Goal: Transaction & Acquisition: Purchase product/service

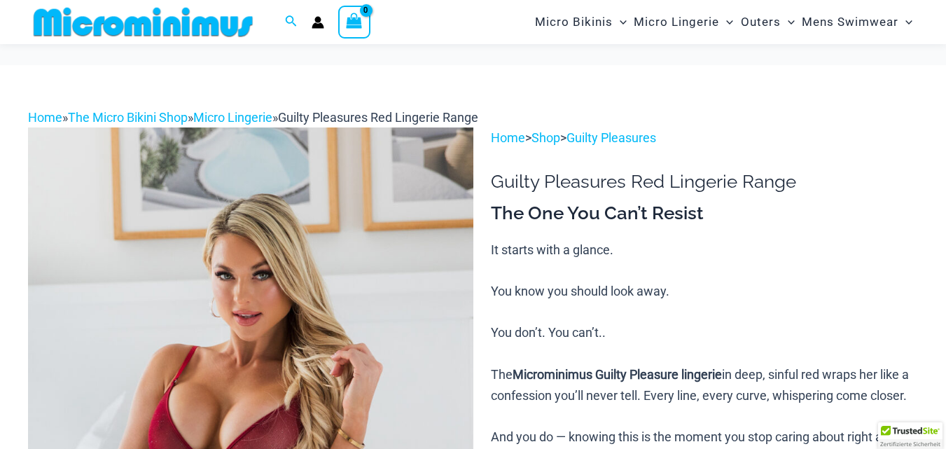
scroll to position [338, 0]
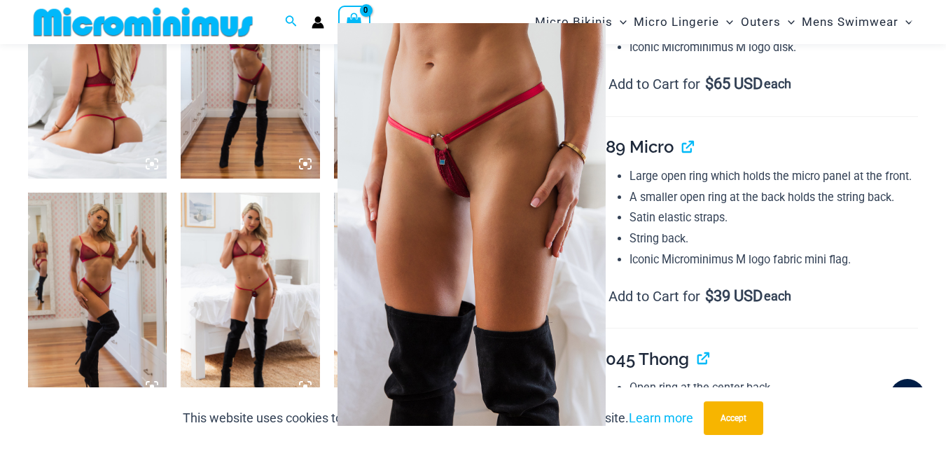
scroll to position [758, 0]
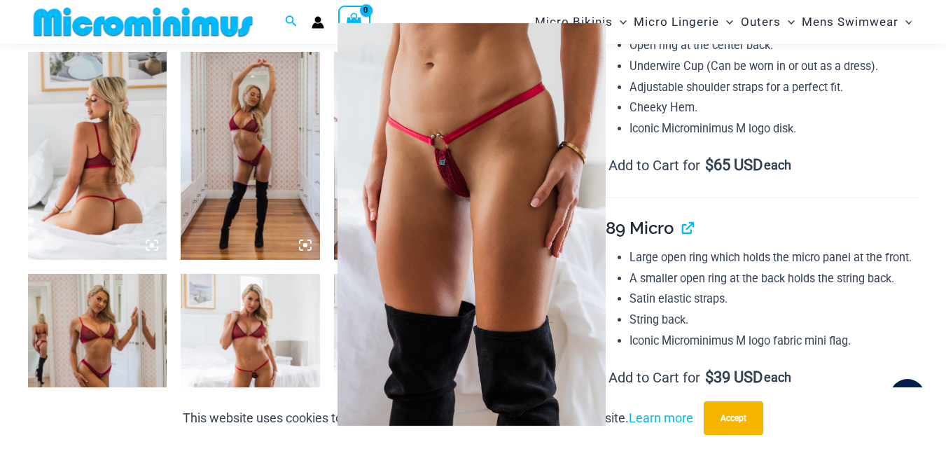
click at [464, 227] on img at bounding box center [472, 224] width 268 height 403
click at [122, 216] on div at bounding box center [473, 224] width 946 height 449
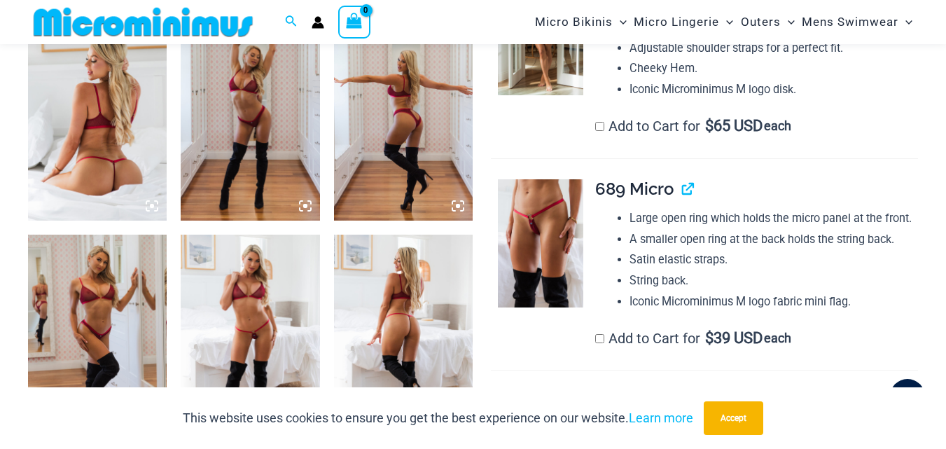
scroll to position [828, 0]
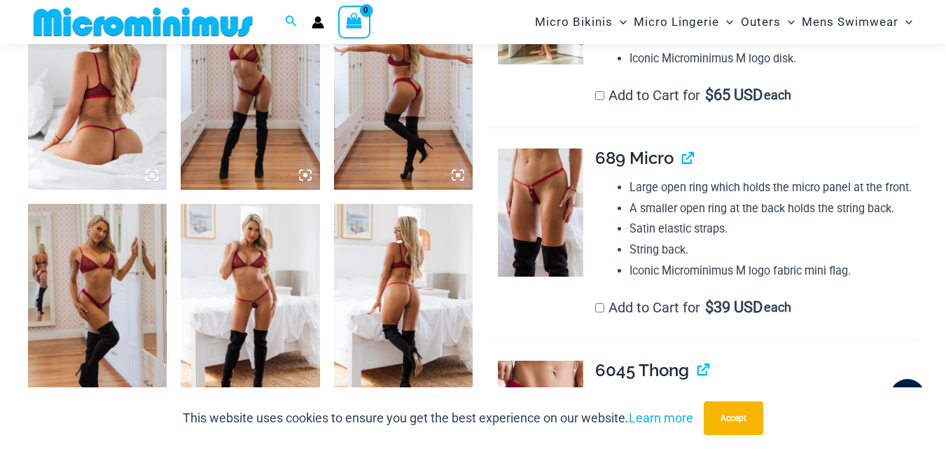
click at [411, 293] on img at bounding box center [403, 308] width 139 height 209
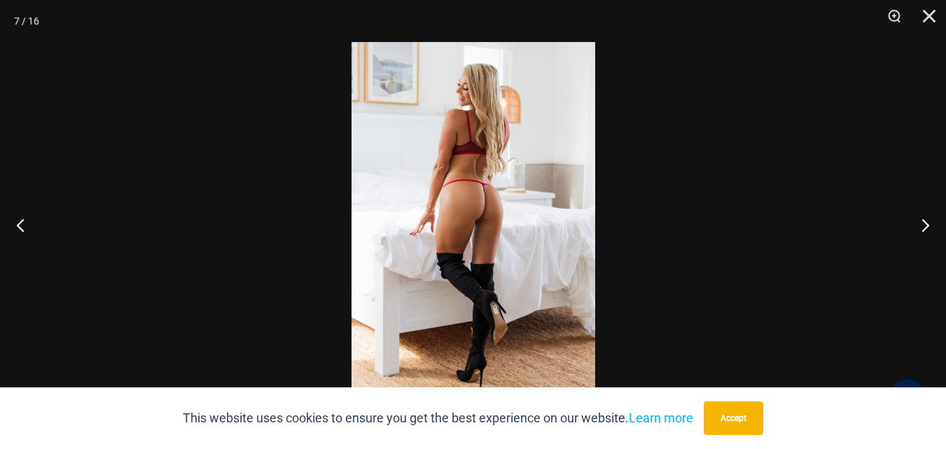
click at [491, 208] on img at bounding box center [474, 224] width 244 height 365
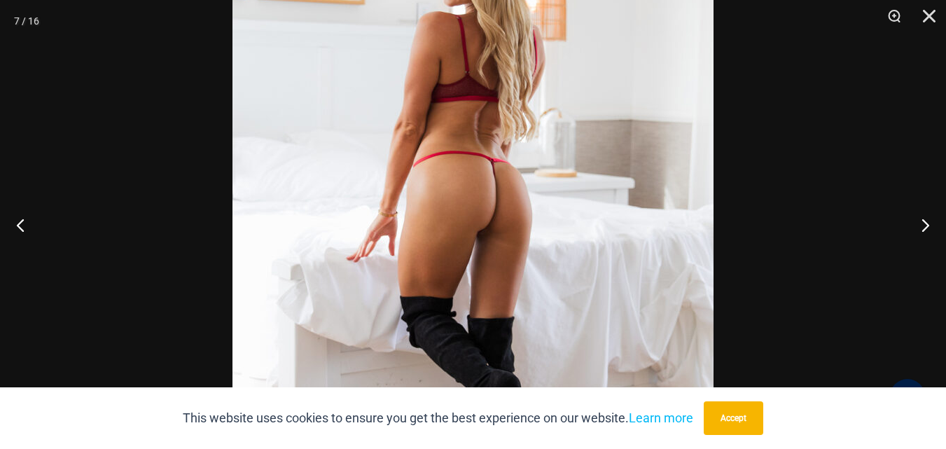
click at [492, 208] on img at bounding box center [472, 240] width 481 height 721
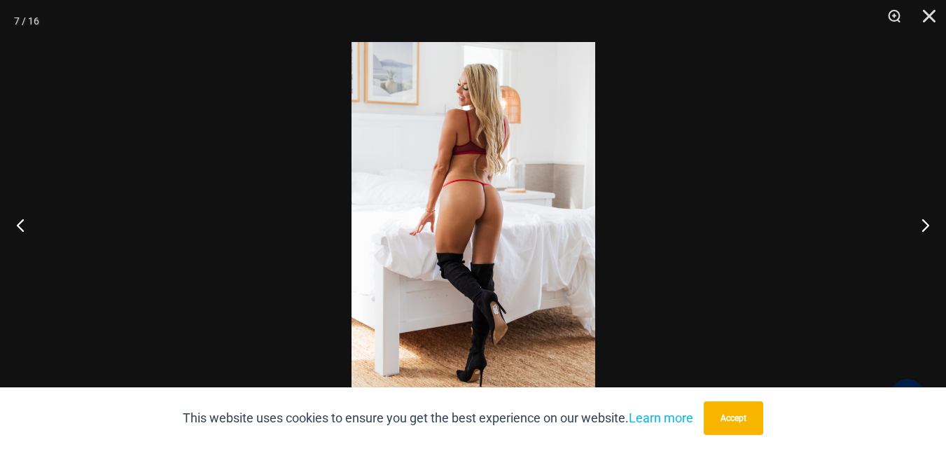
click at [492, 208] on img at bounding box center [474, 224] width 244 height 365
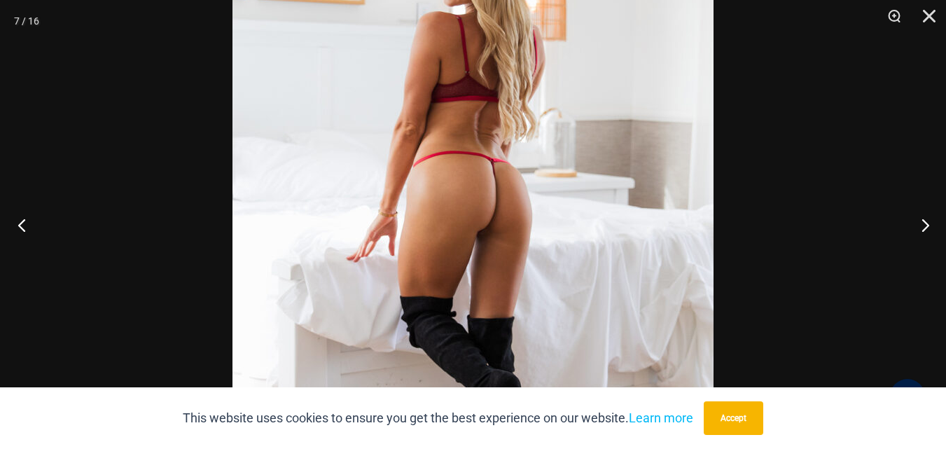
click at [16, 225] on button "Previous" at bounding box center [26, 225] width 53 height 70
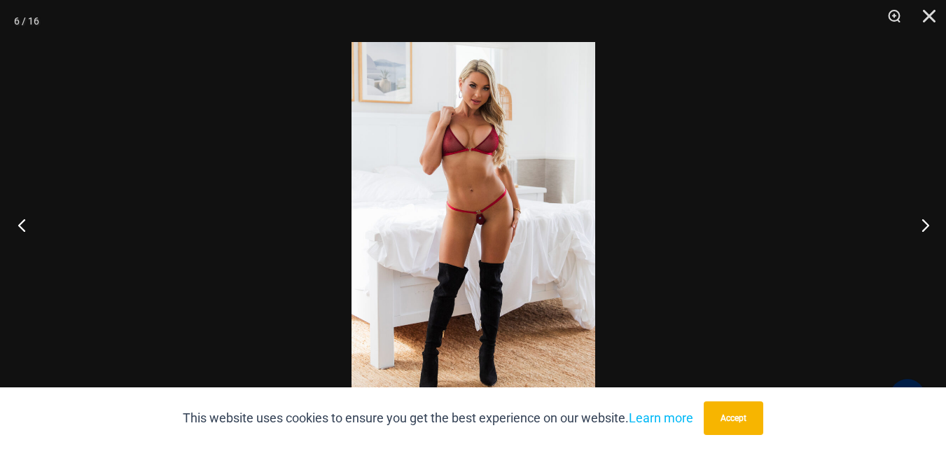
click at [20, 226] on button "Previous" at bounding box center [26, 225] width 53 height 70
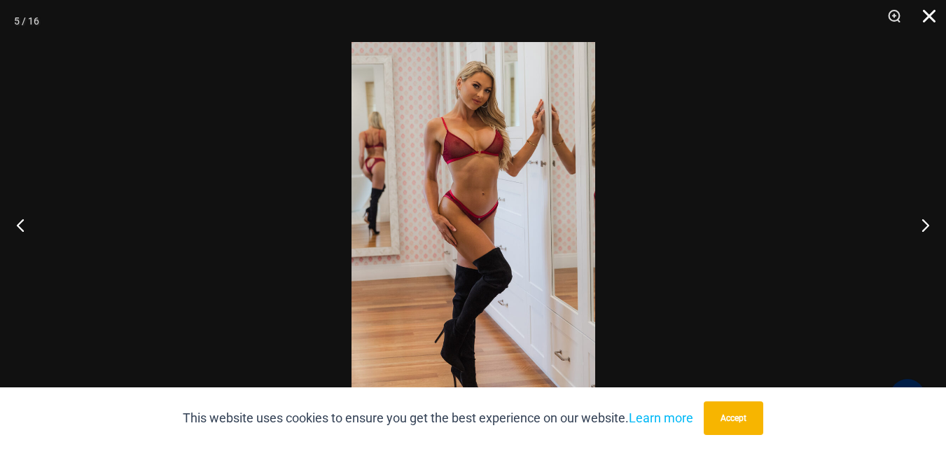
click at [920, 15] on button "Close" at bounding box center [924, 21] width 35 height 42
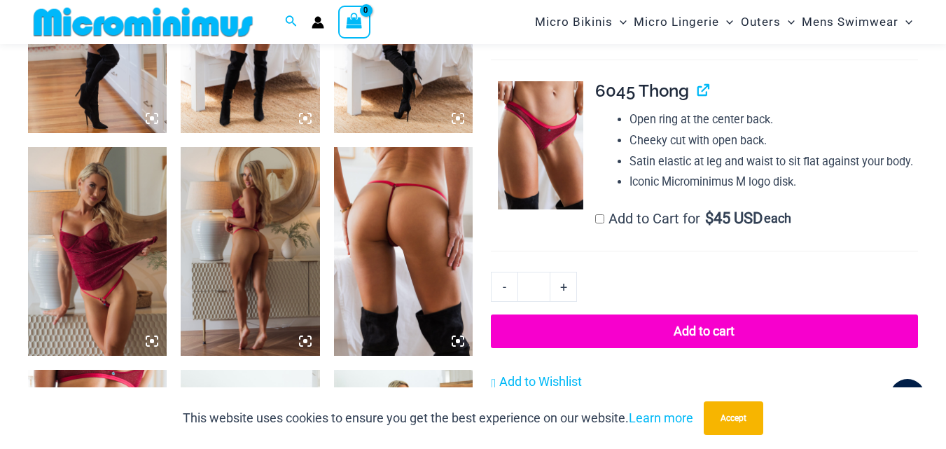
scroll to position [1108, 0]
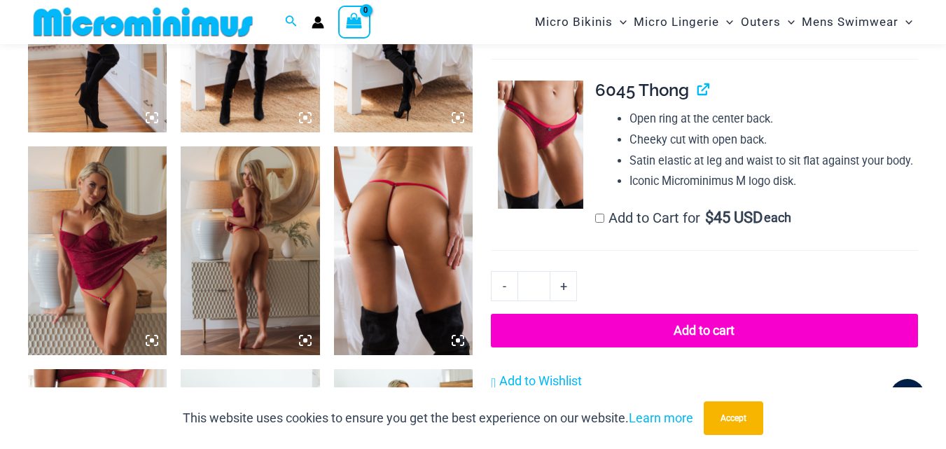
click at [261, 254] on img at bounding box center [250, 250] width 139 height 209
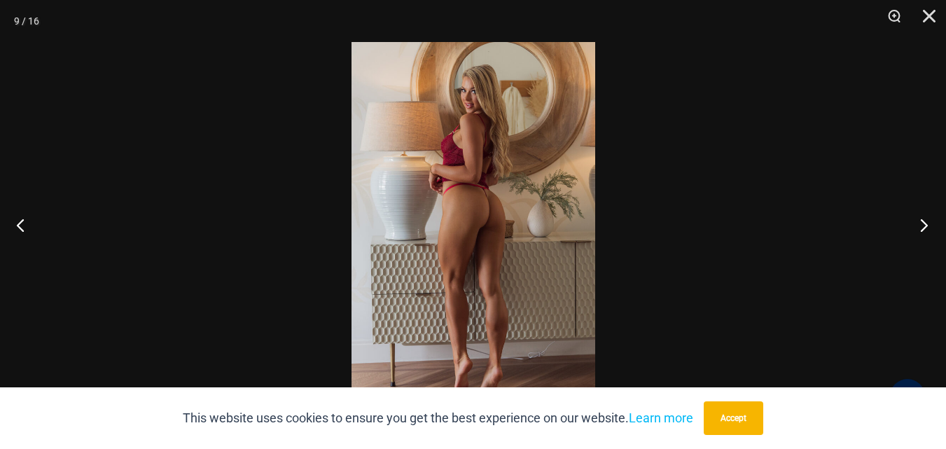
click at [922, 223] on button "Next" at bounding box center [920, 225] width 53 height 70
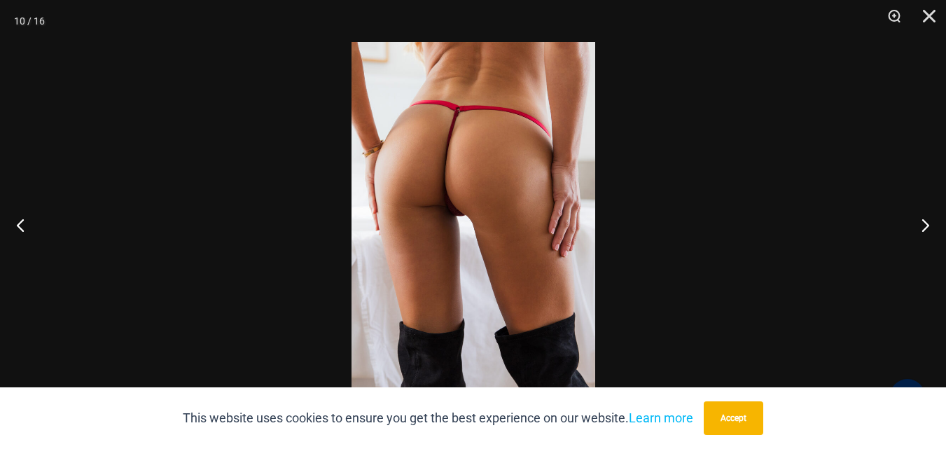
click at [468, 129] on img at bounding box center [474, 224] width 244 height 365
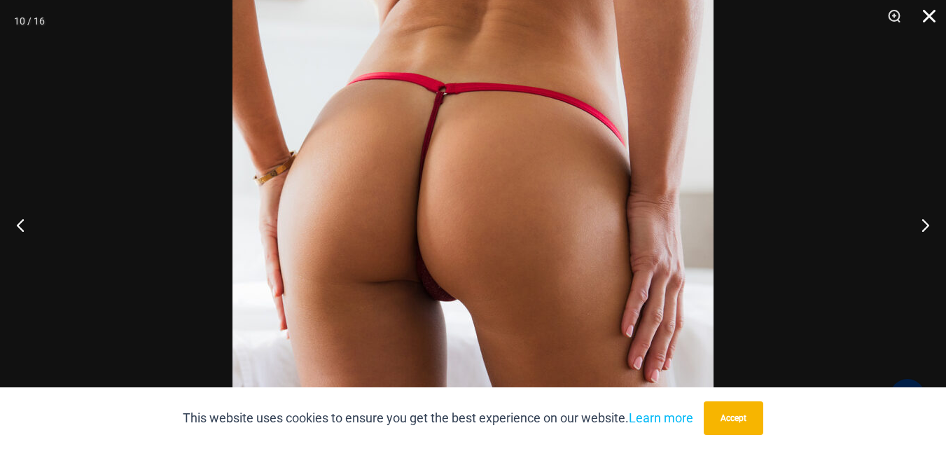
click at [917, 20] on button "Close" at bounding box center [924, 21] width 35 height 42
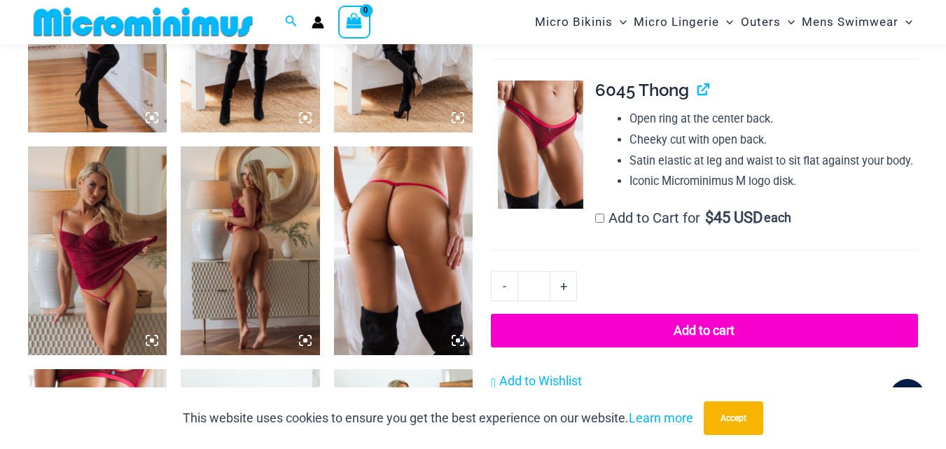
scroll to position [1038, 0]
